Goal: Use online tool/utility: Use online tool/utility

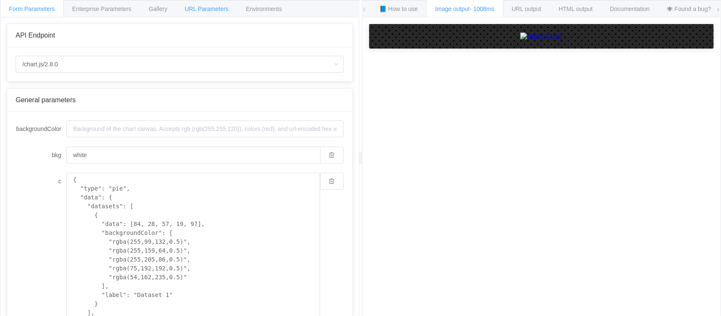
click at [205, 5] on div "URL Parameters" at bounding box center [207, 8] width 62 height 17
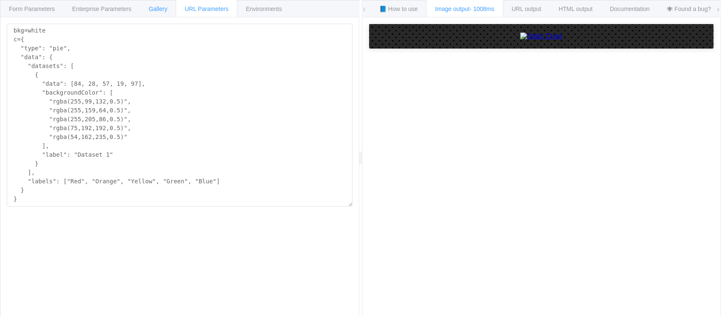
click at [152, 9] on span "Gallery" at bounding box center [158, 8] width 19 height 7
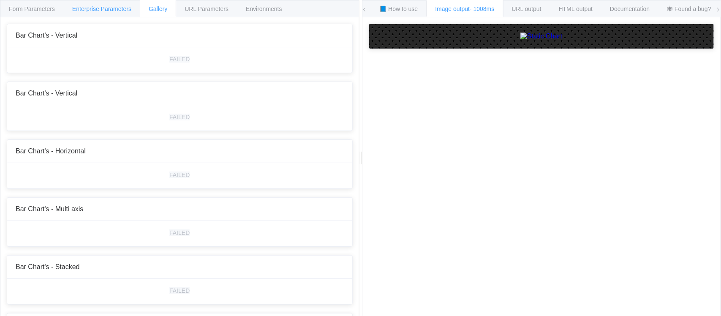
click at [117, 7] on span "Enterprise Parameters" at bounding box center [101, 8] width 59 height 7
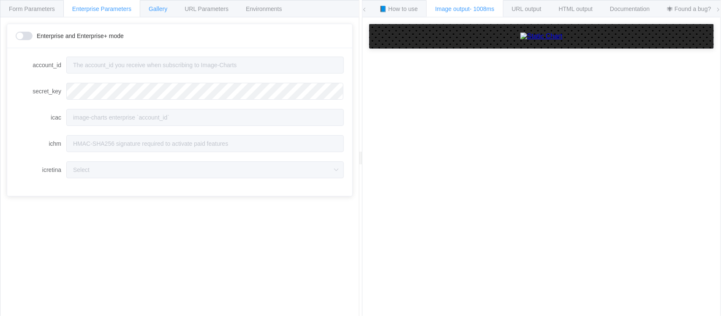
click at [147, 7] on div "Gallery" at bounding box center [158, 8] width 36 height 17
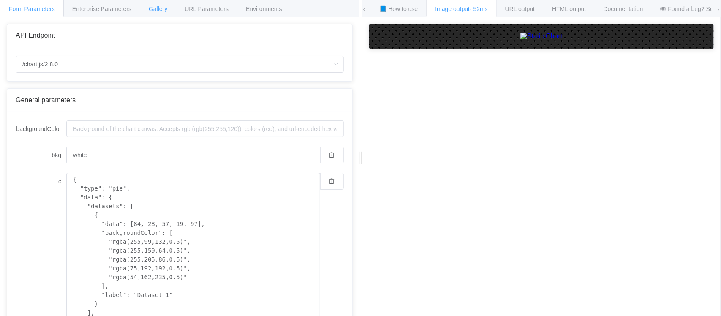
click at [155, 13] on div "Gallery" at bounding box center [158, 8] width 36 height 17
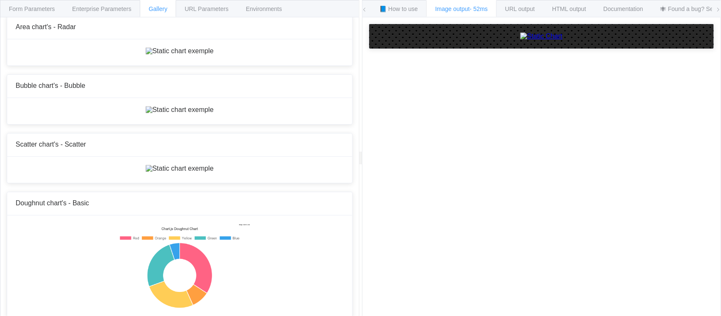
scroll to position [2165, 0]
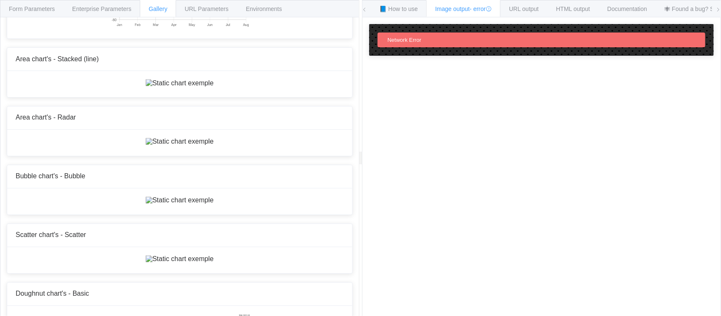
scroll to position [2060, 0]
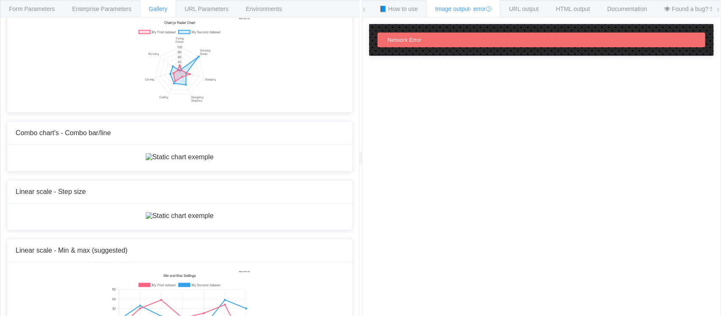
scroll to position [2799, 0]
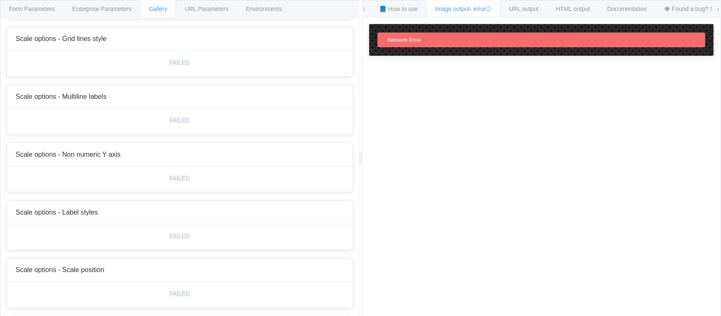
scroll to position [3380, 0]
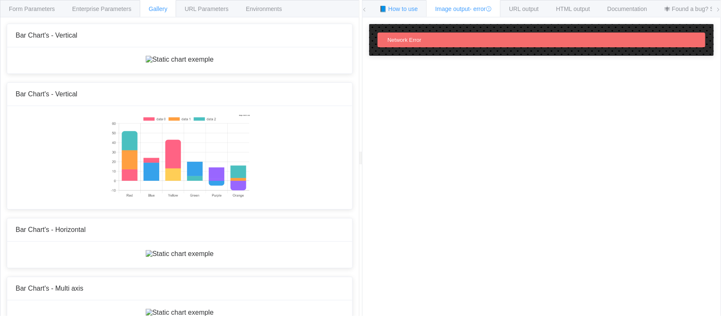
click at [400, 9] on span "📘 How to use" at bounding box center [399, 8] width 38 height 7
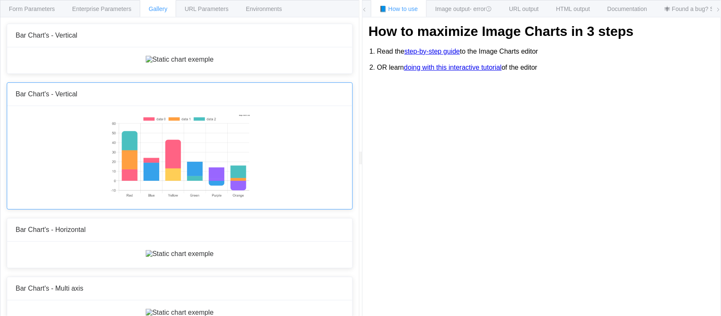
click at [254, 106] on div "Bar Chart's - Vertical" at bounding box center [179, 94] width 345 height 23
click at [223, 7] on span "URL Parameters" at bounding box center [207, 8] width 44 height 7
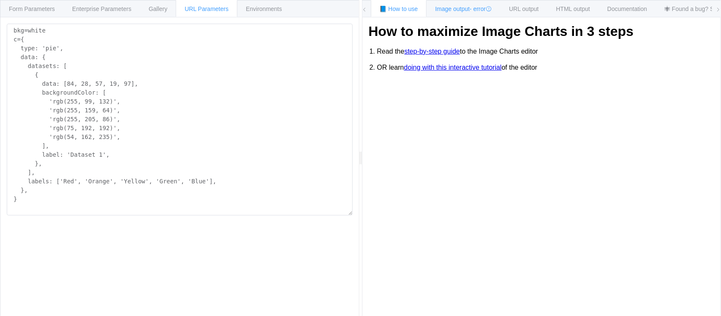
click at [463, 7] on span "Image output - error" at bounding box center [463, 8] width 57 height 7
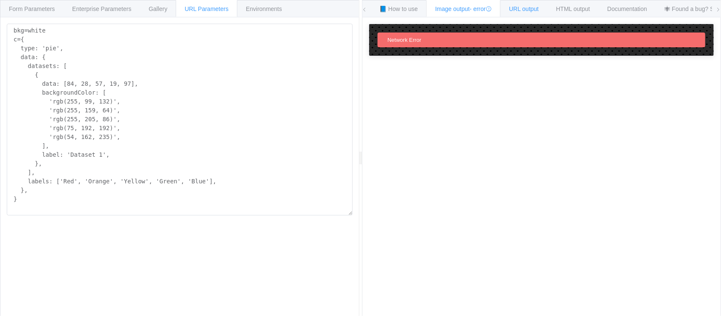
click at [533, 11] on span "URL output" at bounding box center [524, 8] width 30 height 7
